Goal: Register for event/course

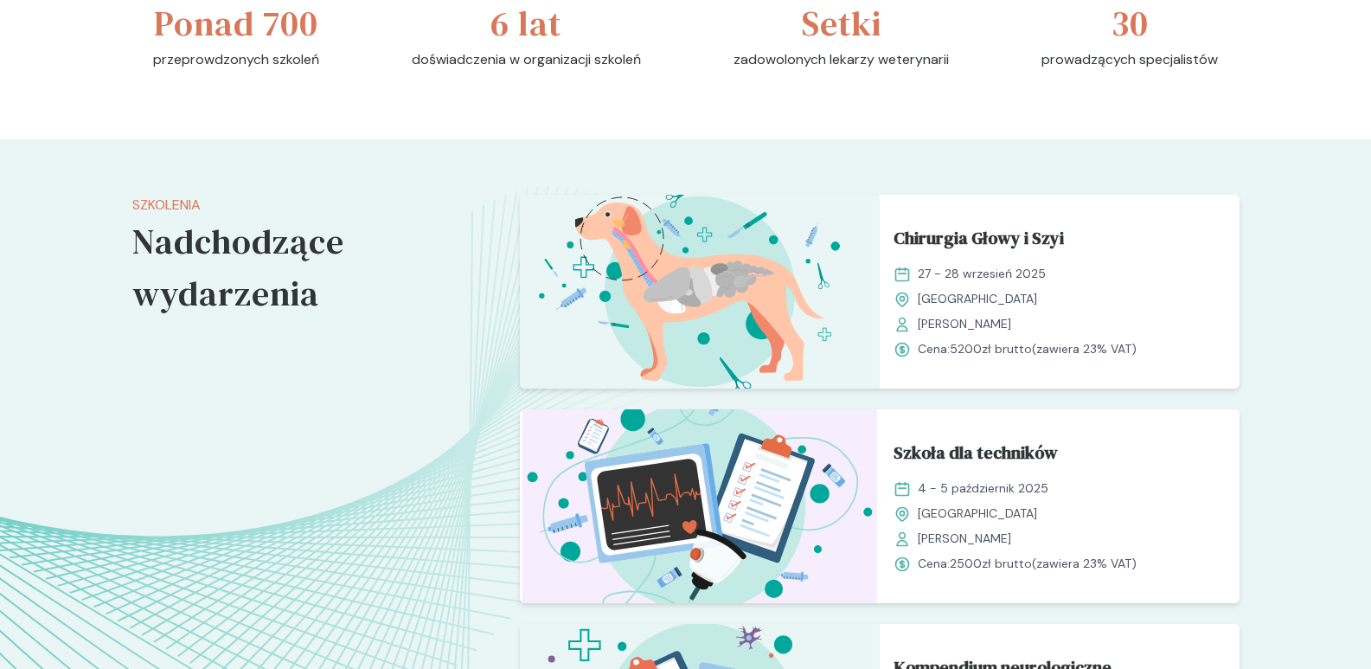
scroll to position [1124, 0]
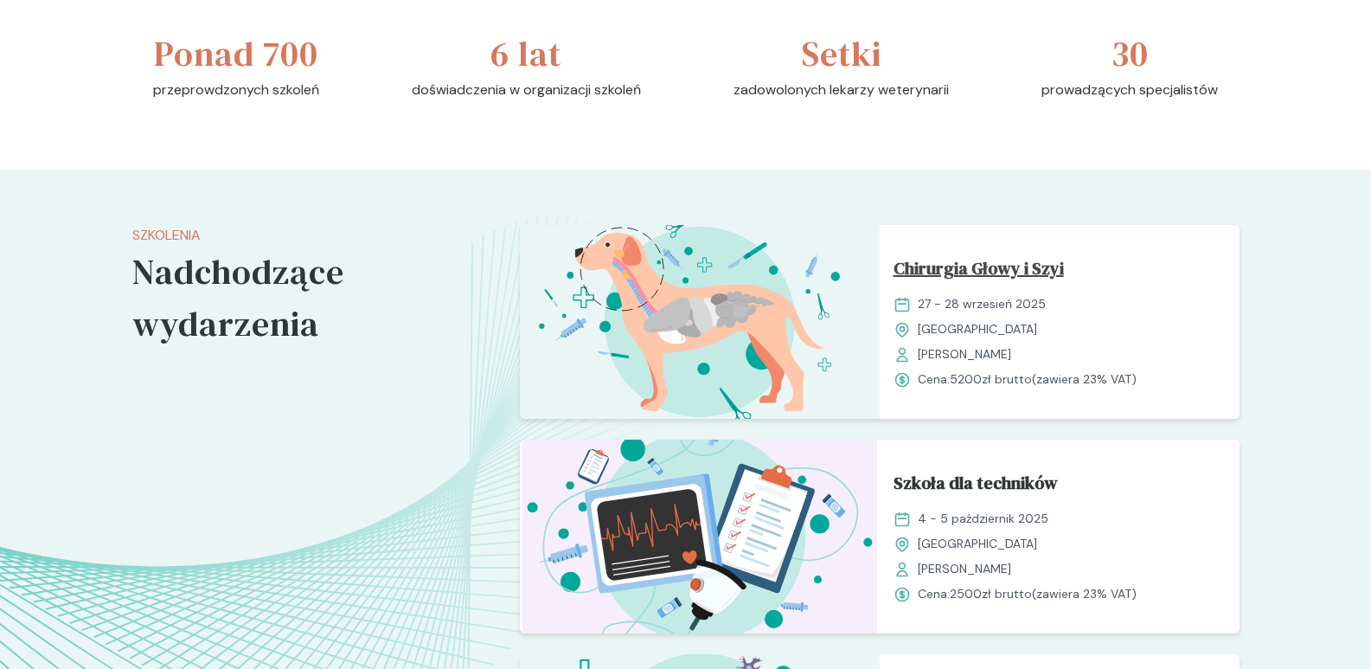
click at [1014, 264] on span "Chirurgia Głowy i Szyi" at bounding box center [978, 271] width 170 height 33
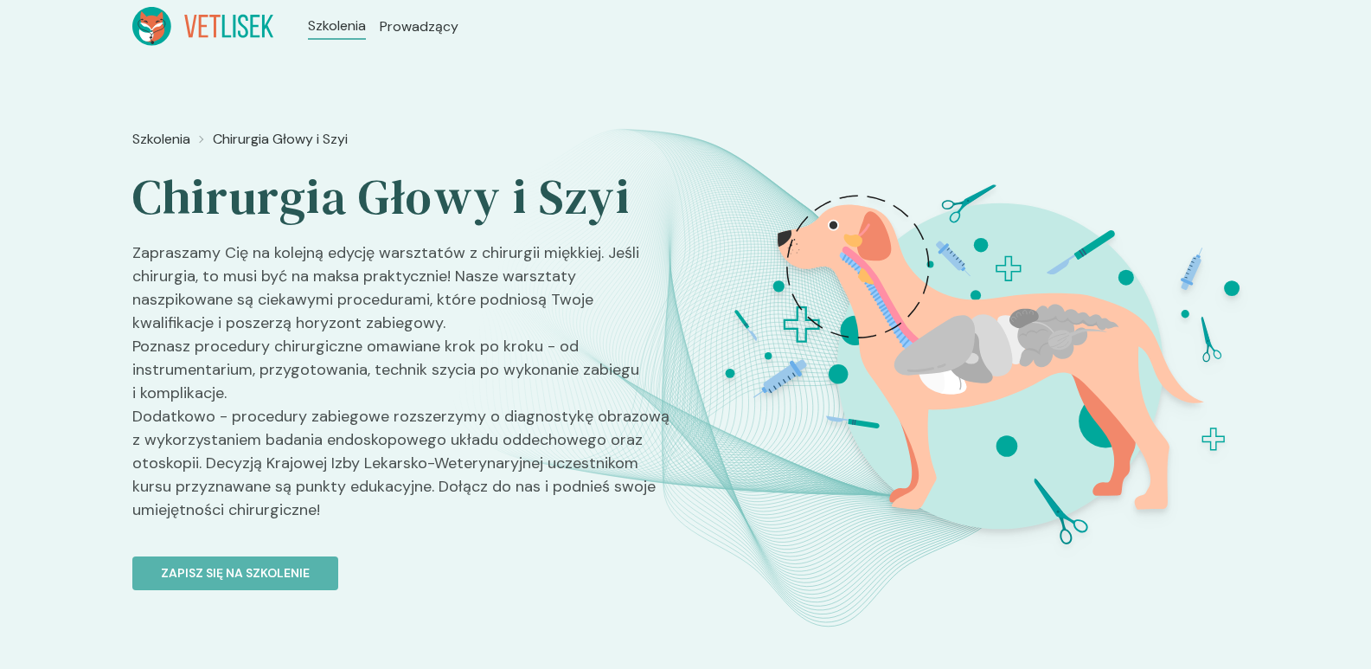
click at [1014, 264] on img at bounding box center [990, 352] width 614 height 461
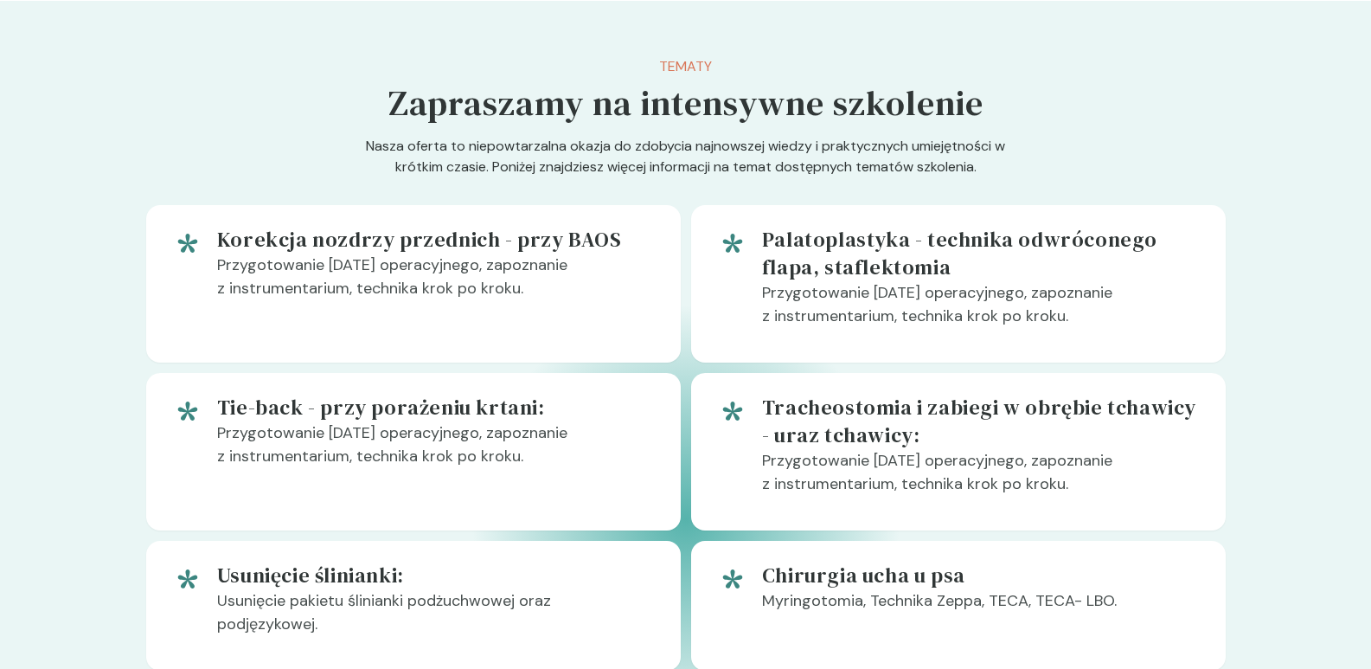
scroll to position [951, 0]
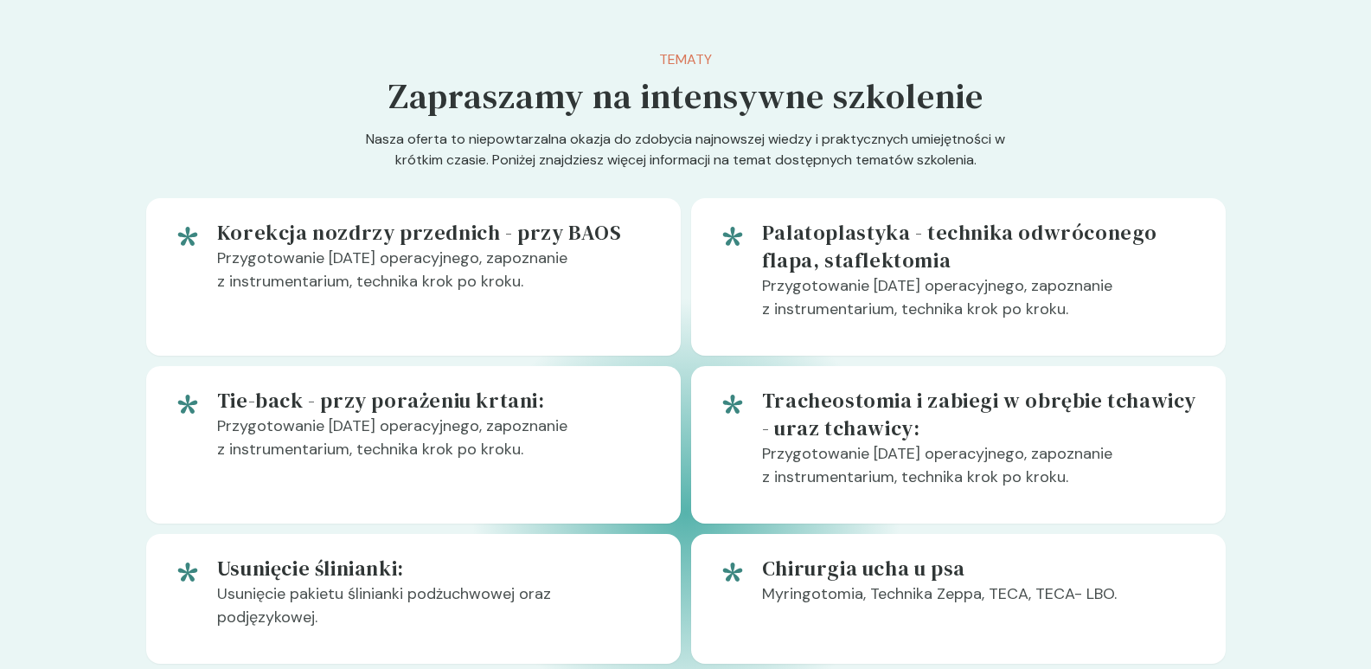
click at [850, 224] on h5 "Palatoplastyka - technika odwróconego flapa, staflektomia" at bounding box center [980, 246] width 436 height 55
copy h5 "Palatoplastyka"
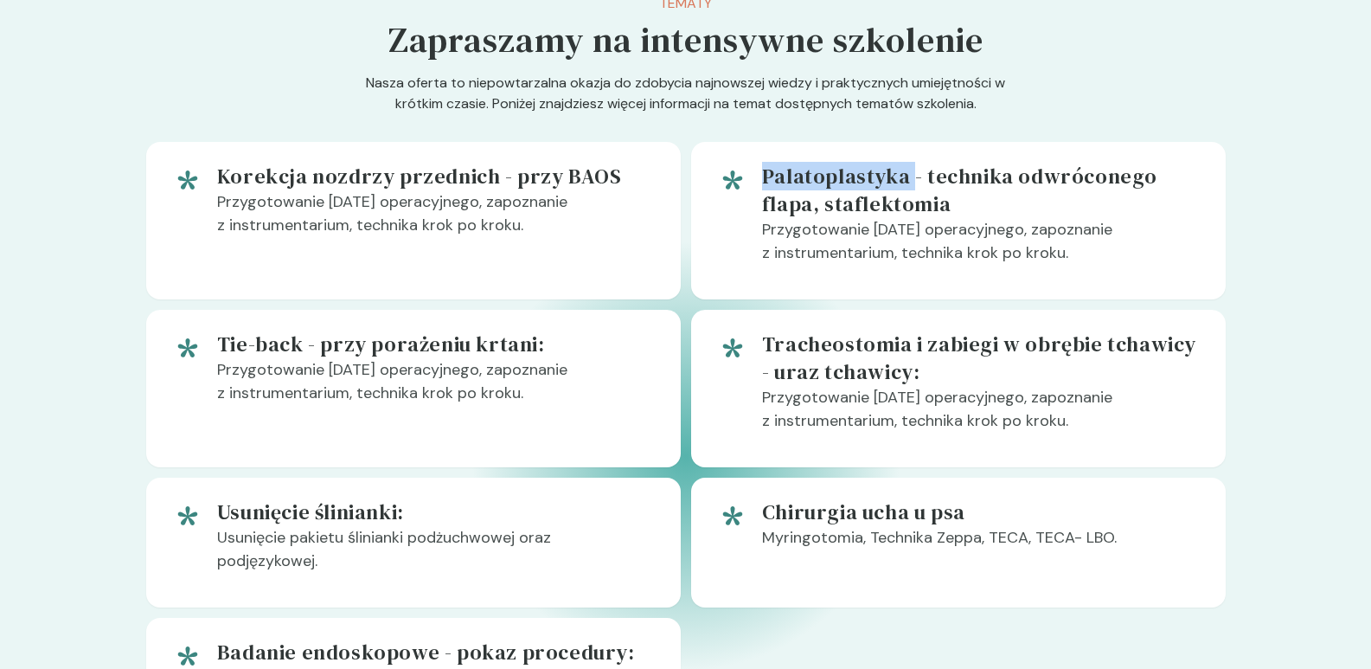
scroll to position [1038, 0]
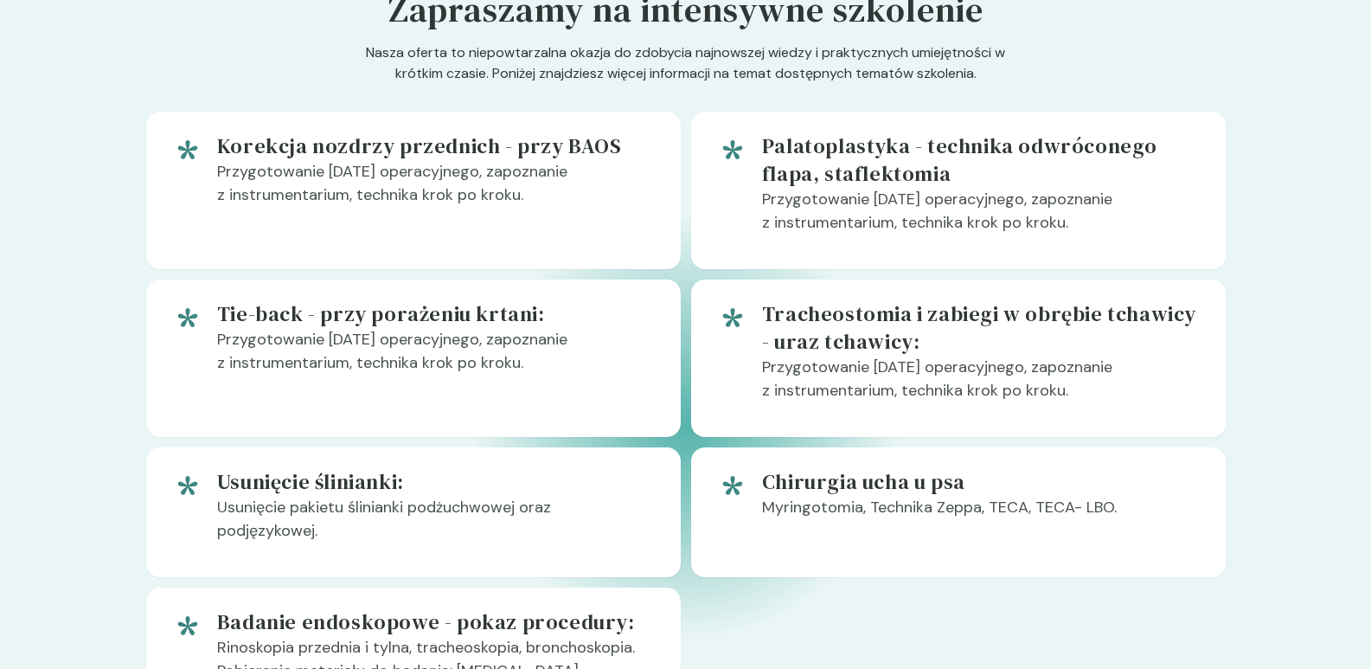
click at [600, 368] on p "Przygotowanie [DATE] operacyjnego, zapoznanie z instrumentarium, technika krok …" at bounding box center [435, 358] width 436 height 61
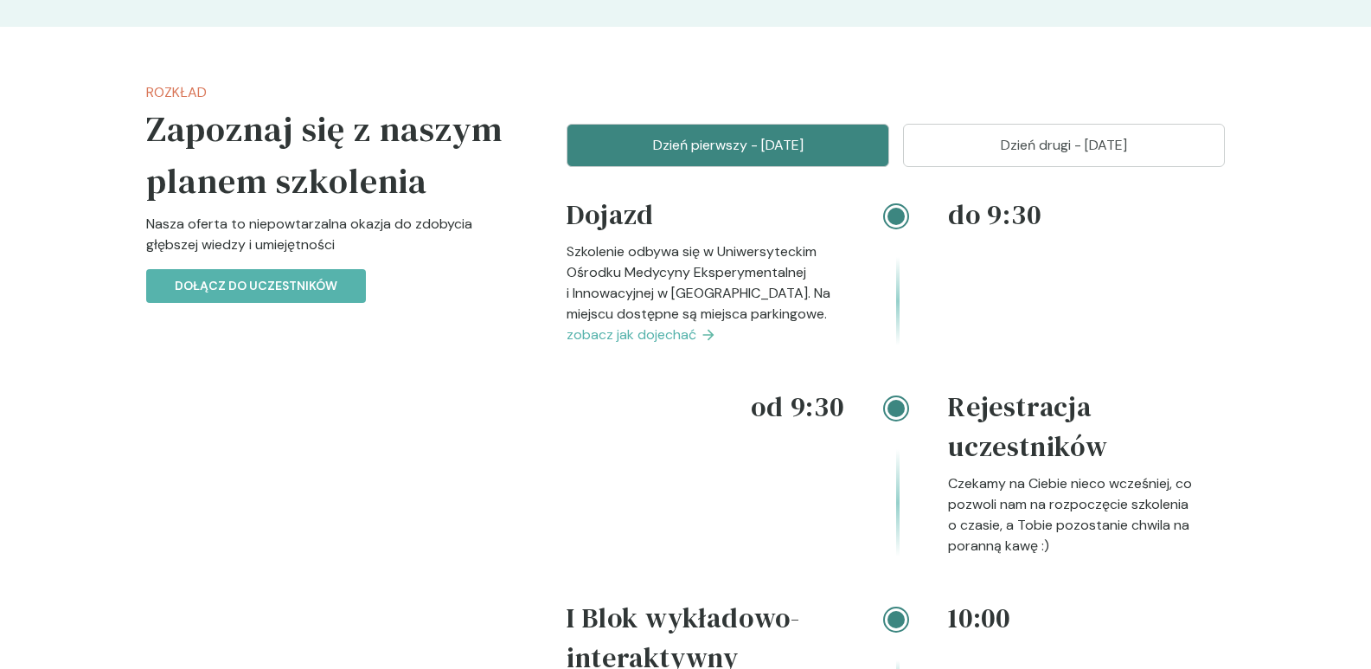
scroll to position [1488, 0]
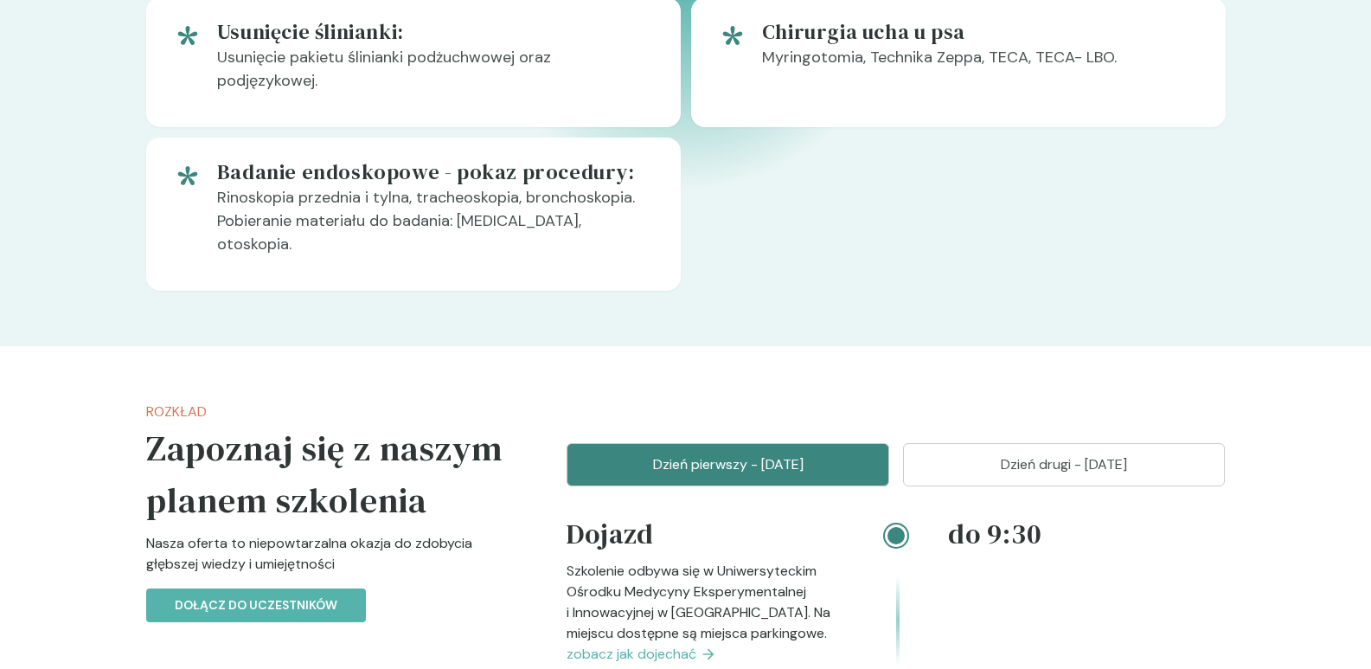
click at [1097, 454] on p "Dzień drugi - [DATE]" at bounding box center [1064, 464] width 279 height 21
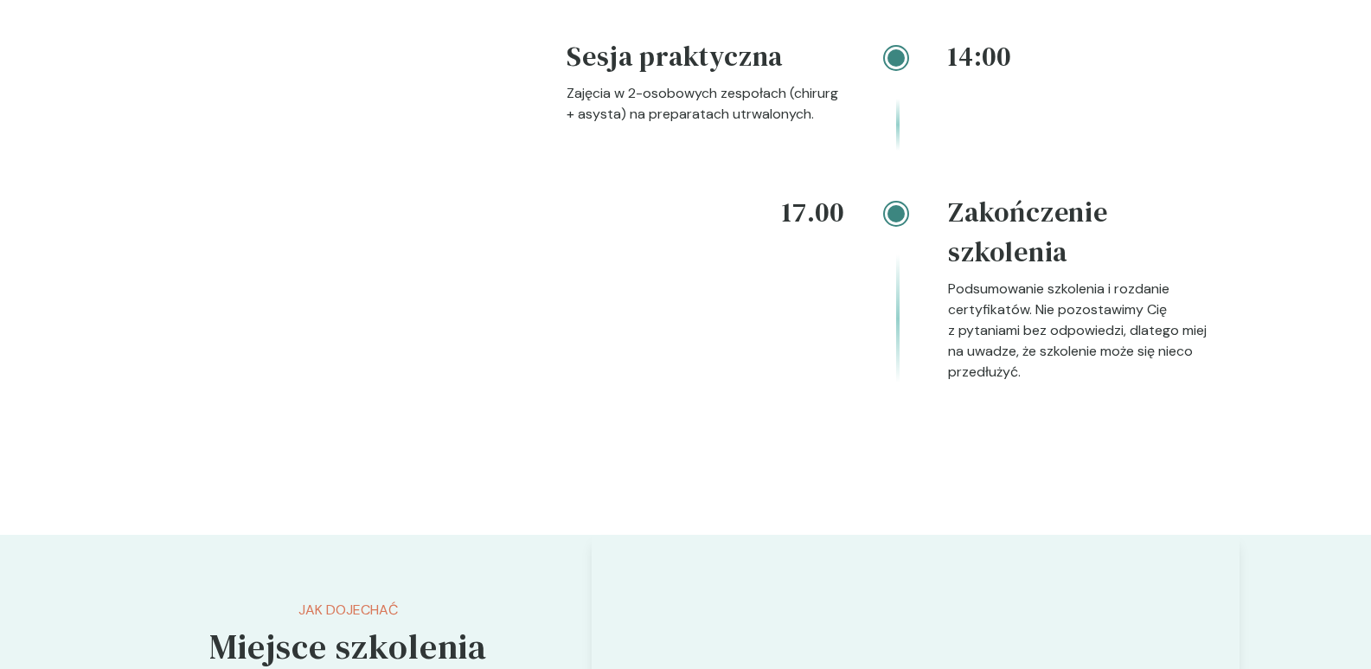
scroll to position [2439, 0]
